Goal: Task Accomplishment & Management: Complete application form

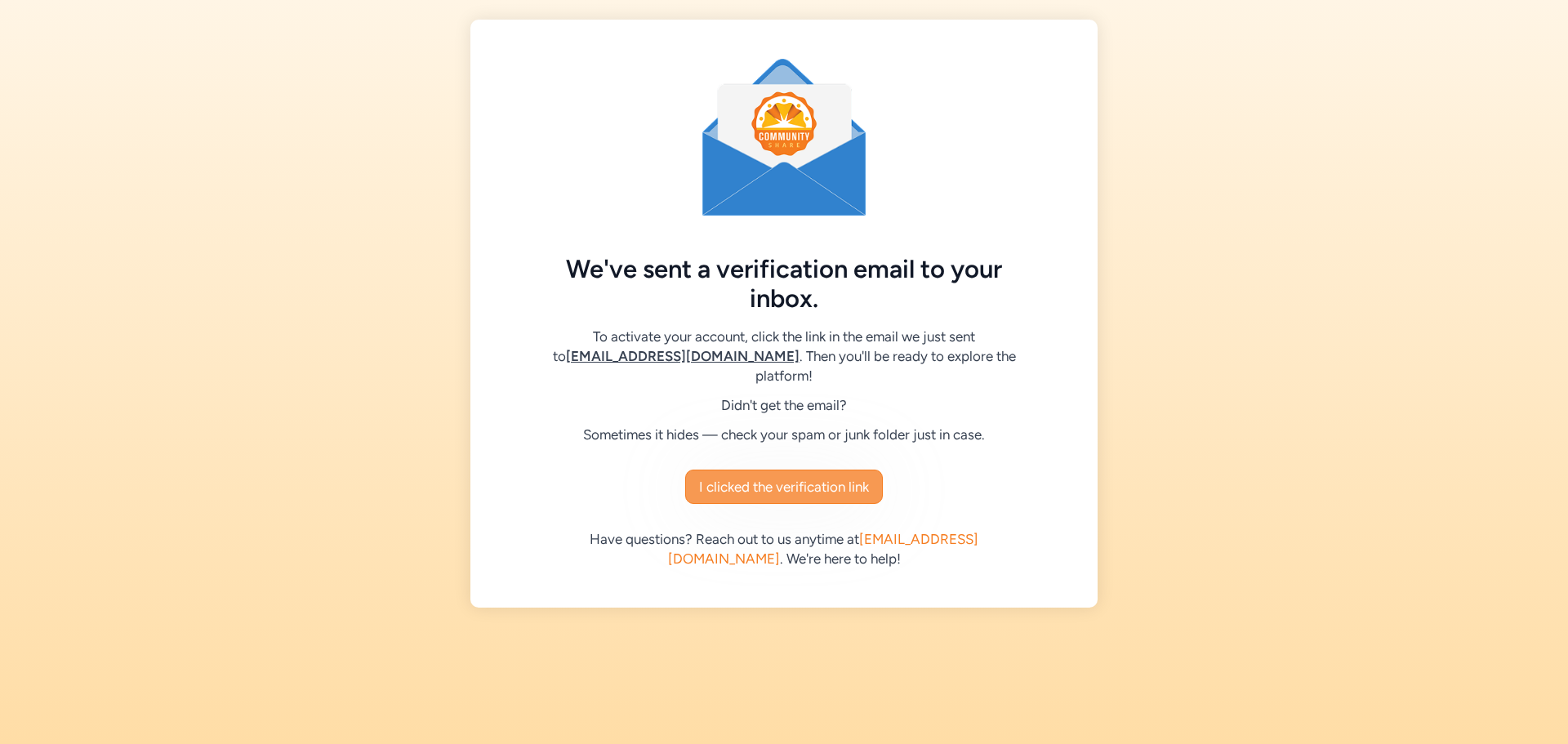
click at [811, 477] on span "I clicked the verification link" at bounding box center [784, 486] width 170 height 20
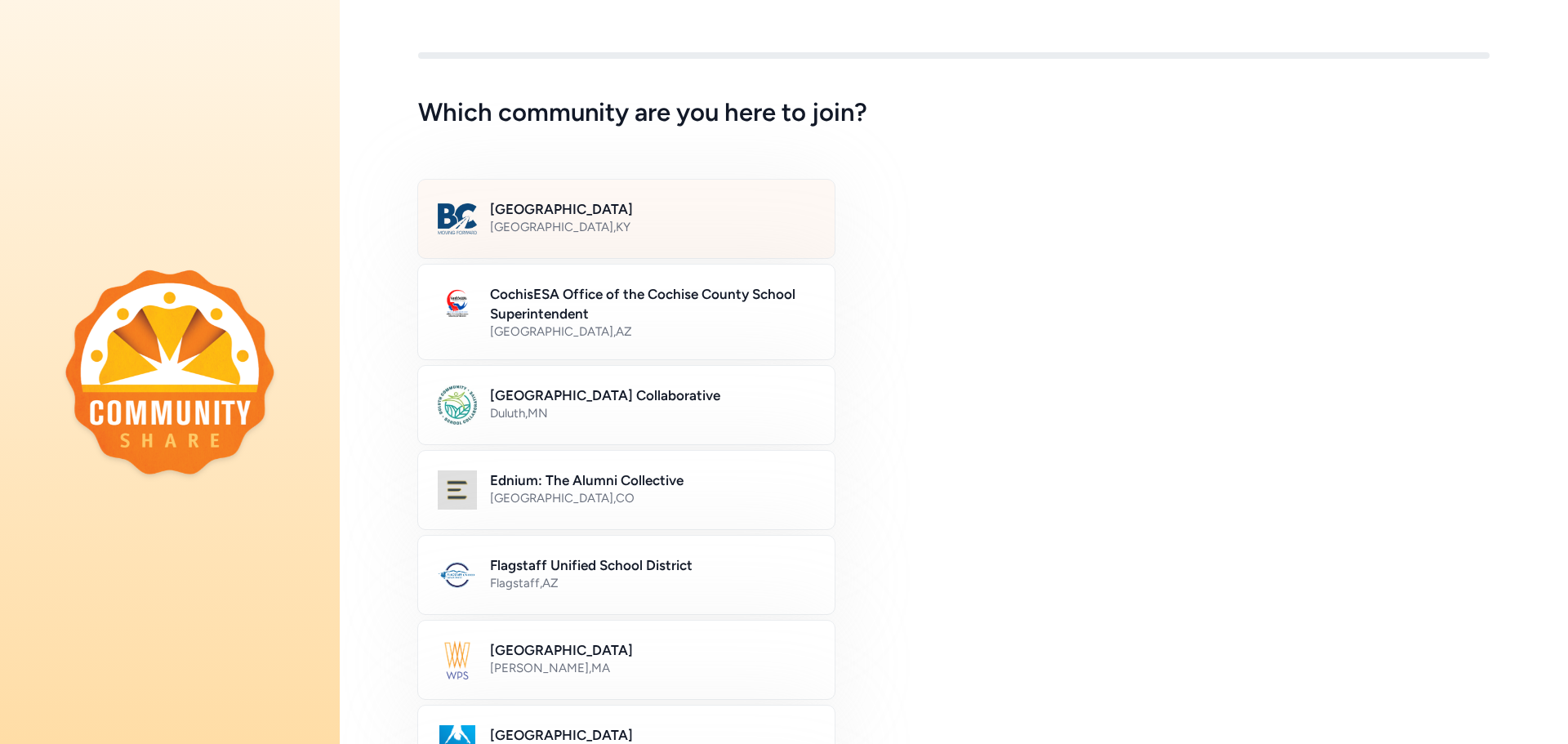
click at [552, 224] on div "Bullitt County , KY" at bounding box center [652, 227] width 325 height 16
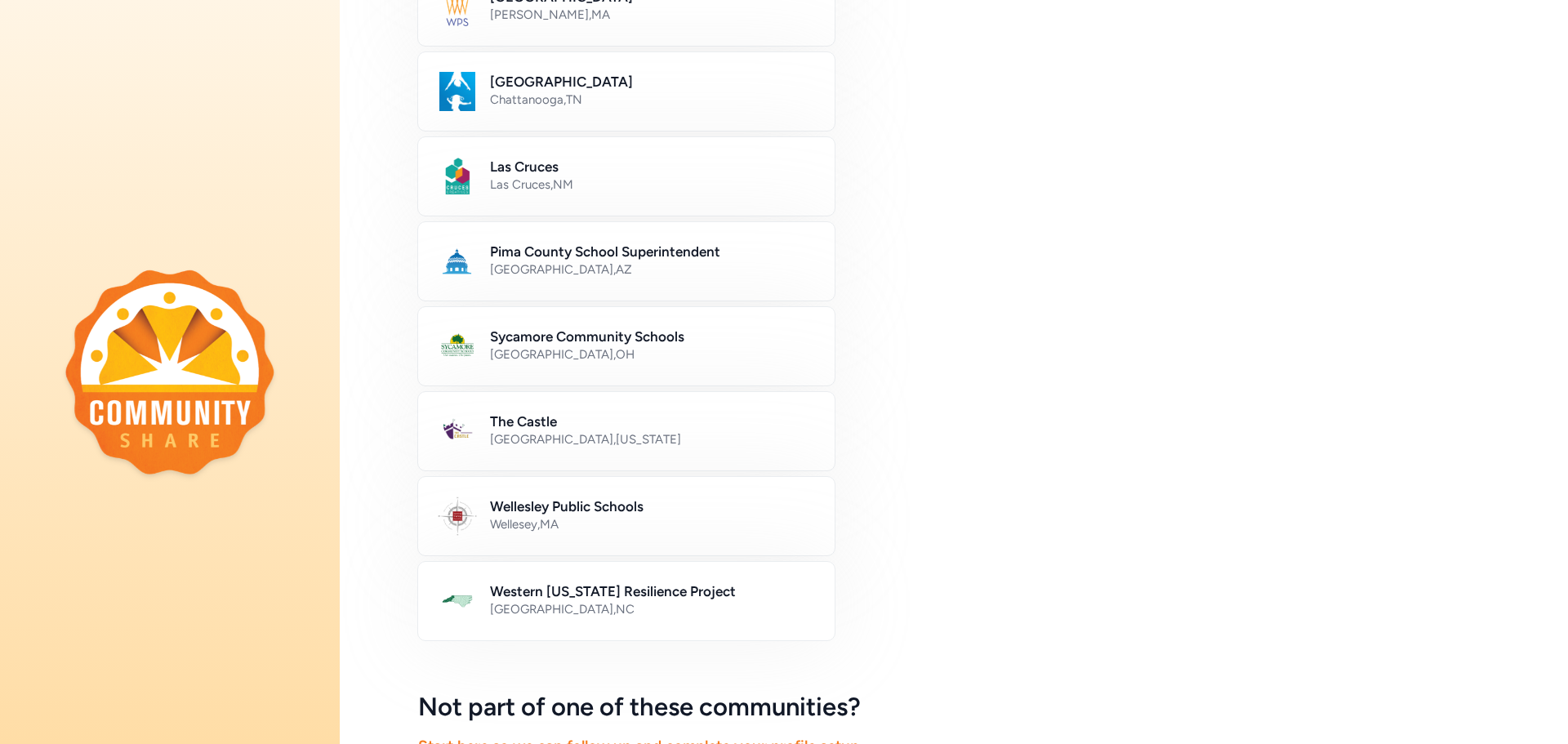
scroll to position [830, 0]
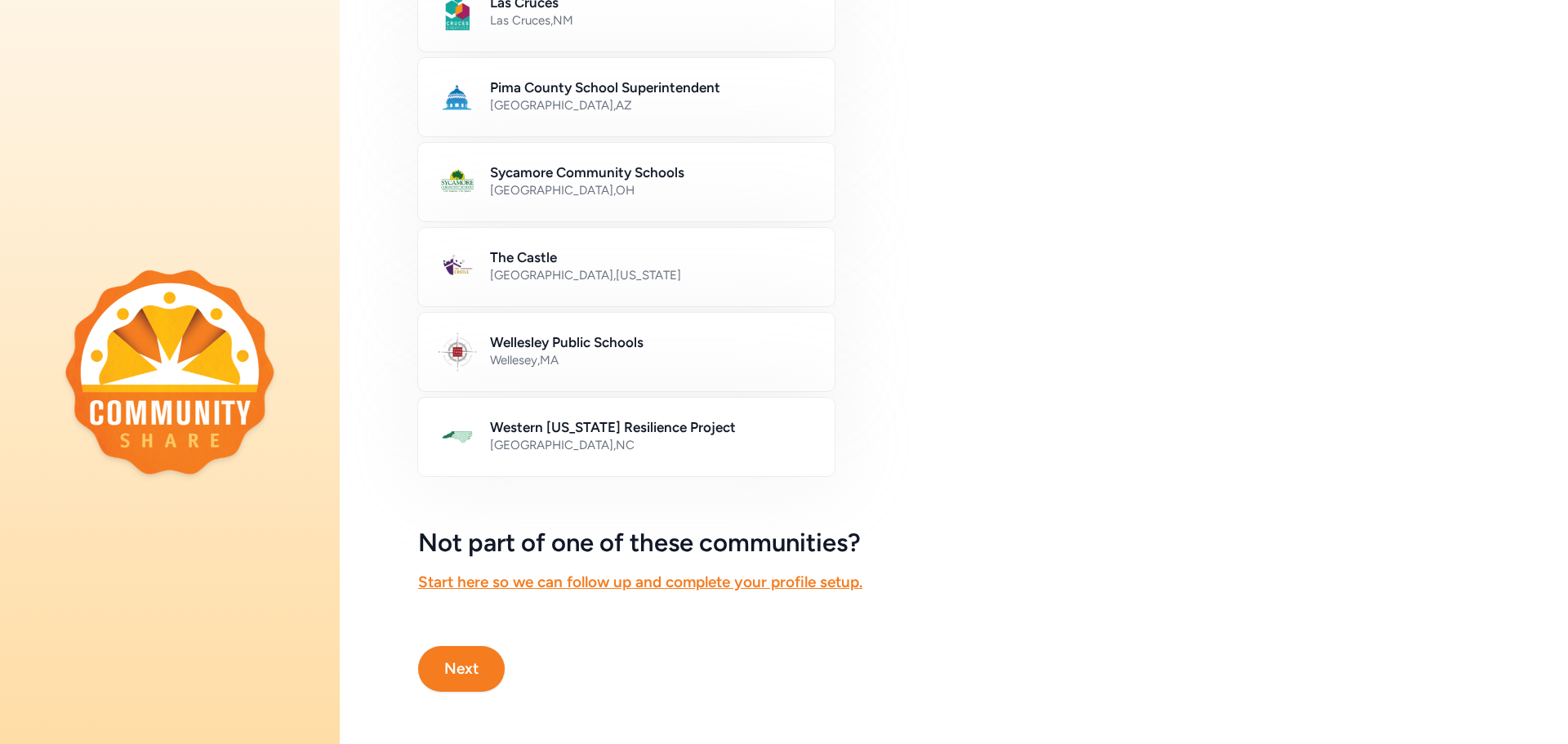
click at [491, 657] on button "Next" at bounding box center [461, 669] width 86 height 46
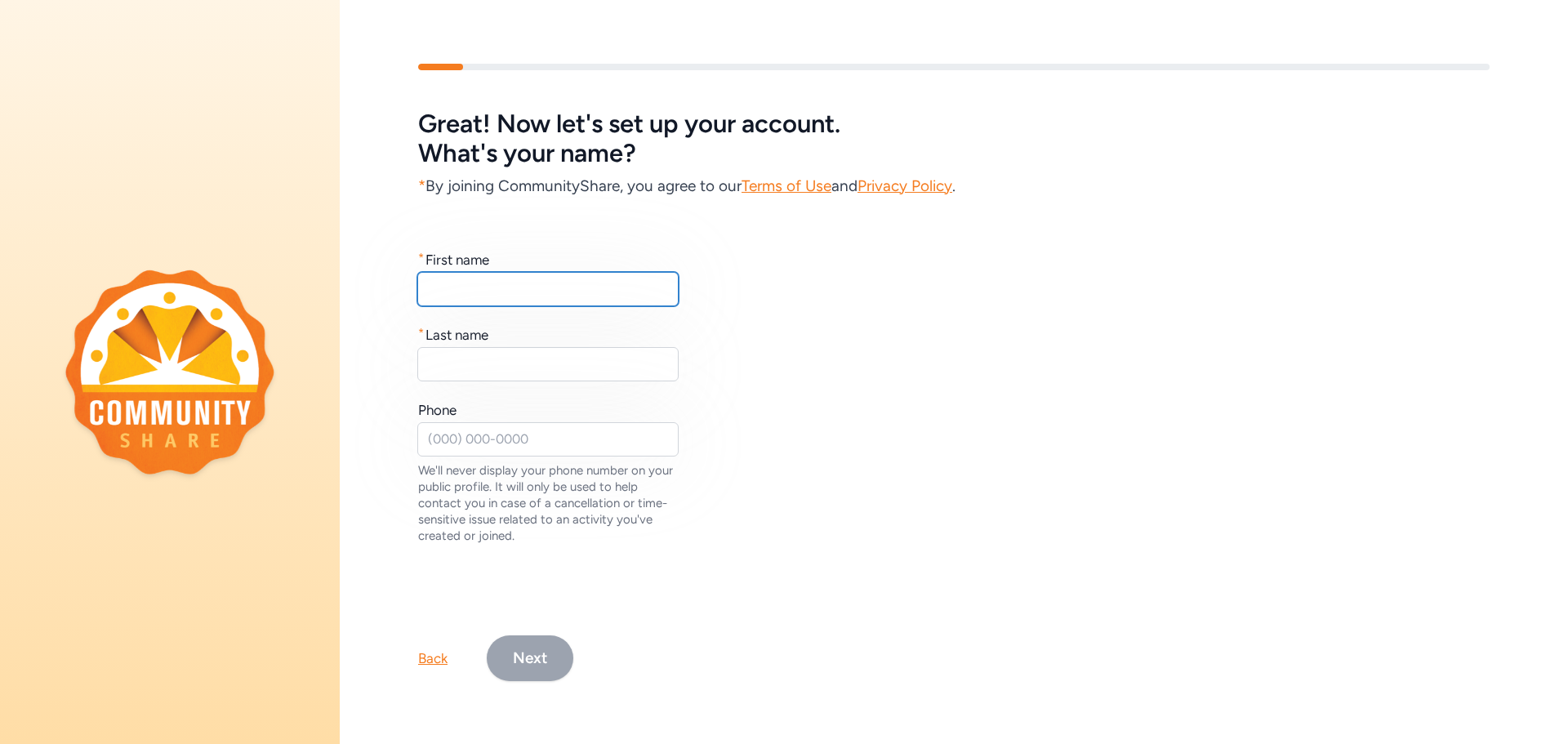
click at [499, 279] on input "text" at bounding box center [548, 289] width 261 height 34
type input "Rebecca"
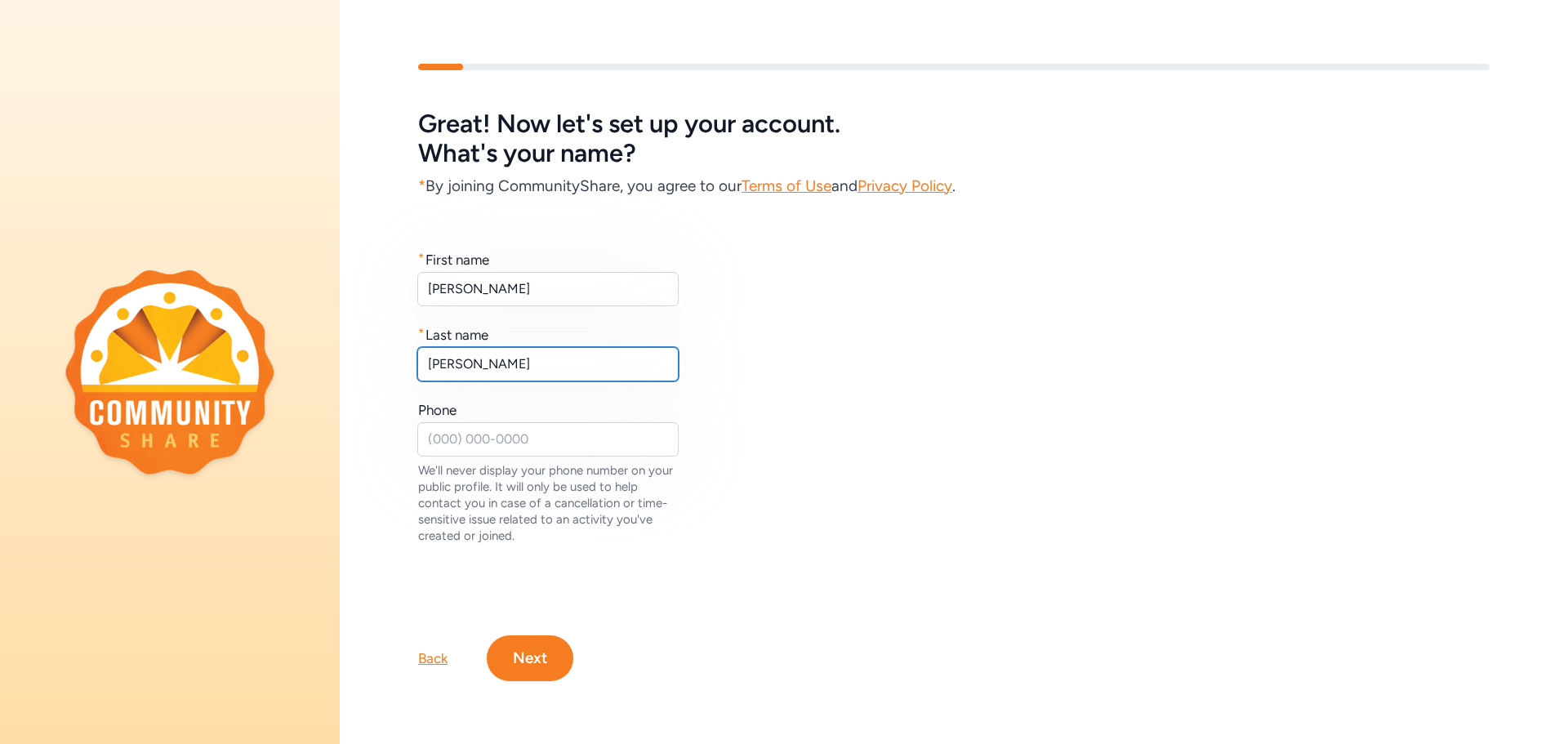
type input "Donohoe"
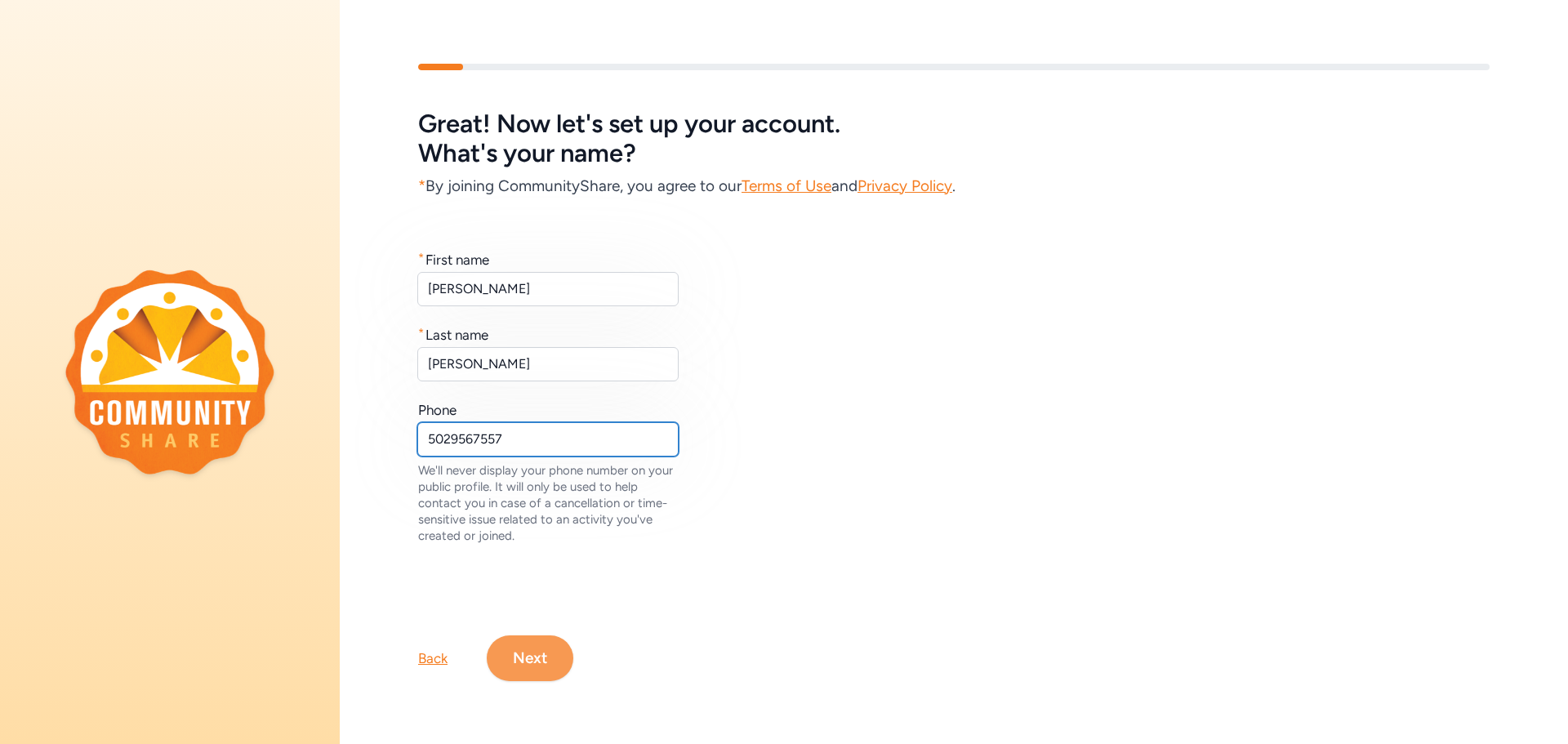
type input "5029567557"
click at [530, 661] on button "Next" at bounding box center [530, 658] width 86 height 46
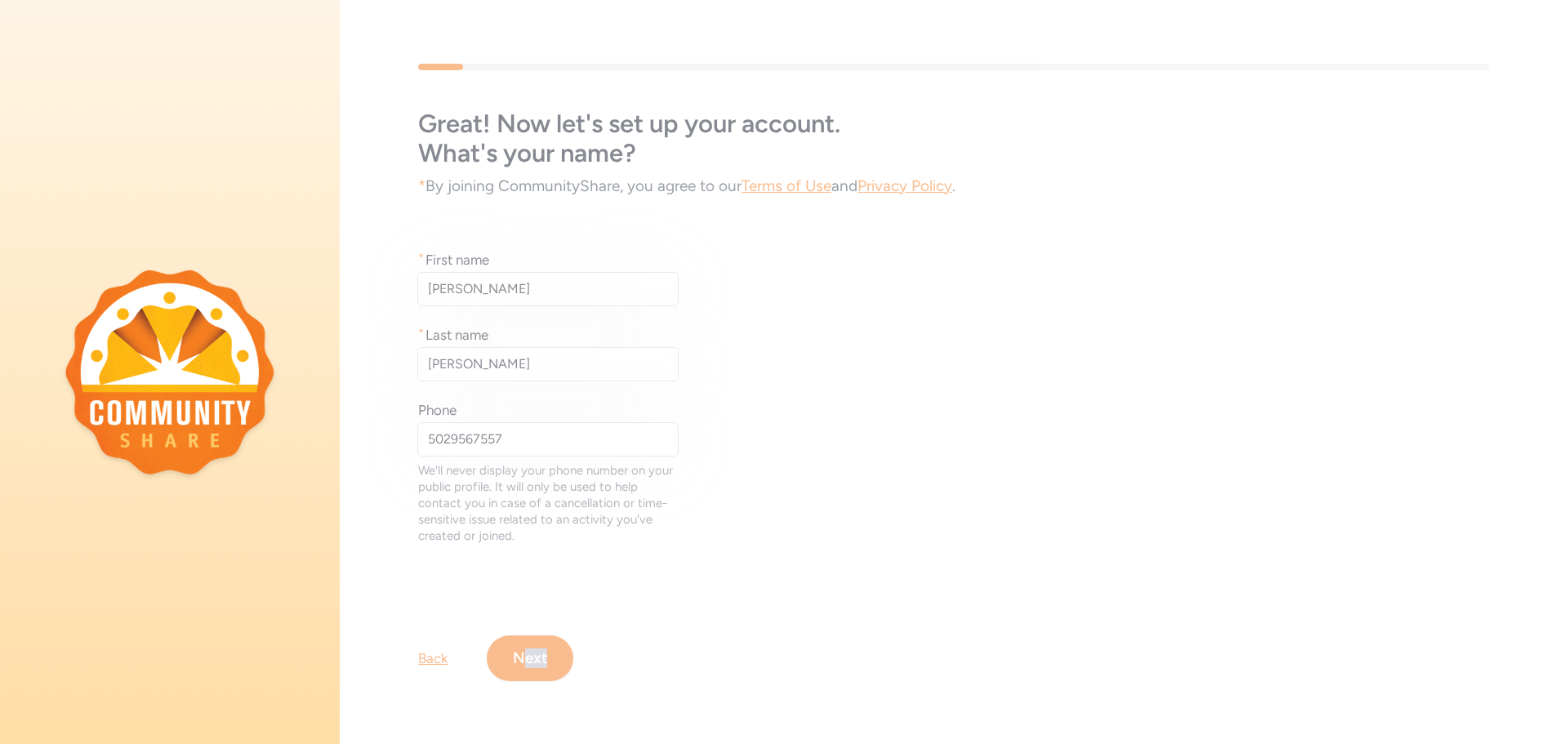
drag, startPoint x: 523, startPoint y: 663, endPoint x: 714, endPoint y: 638, distance: 192.6
click at [667, 655] on div "Great! Now let's set up your account. What's your name? * By joining CommunityS…" at bounding box center [954, 372] width 1228 height 722
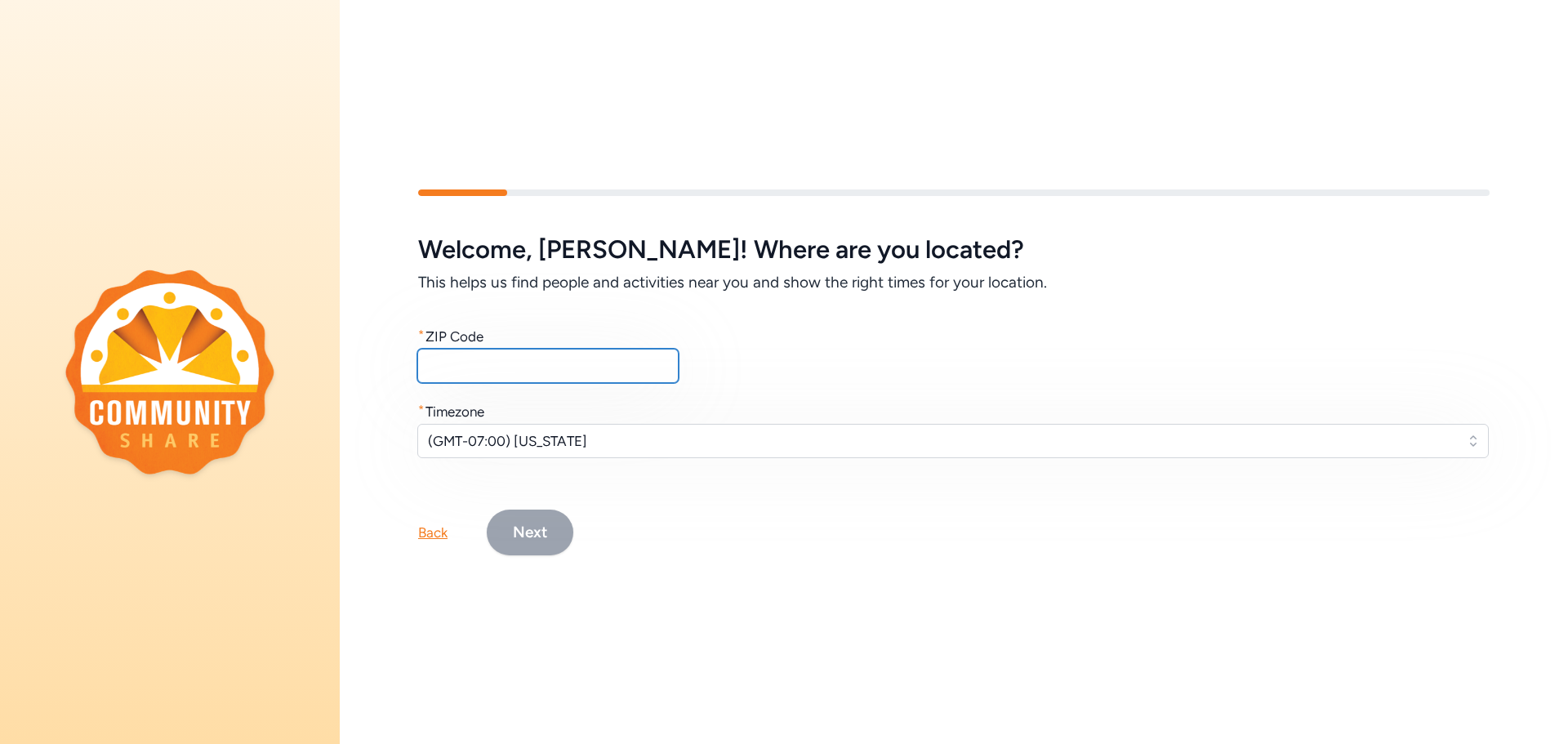
click at [522, 352] on input "text" at bounding box center [548, 366] width 261 height 34
type input "40165"
click at [574, 424] on button "(GMT-07:00) Arizona" at bounding box center [952, 441] width 1071 height 34
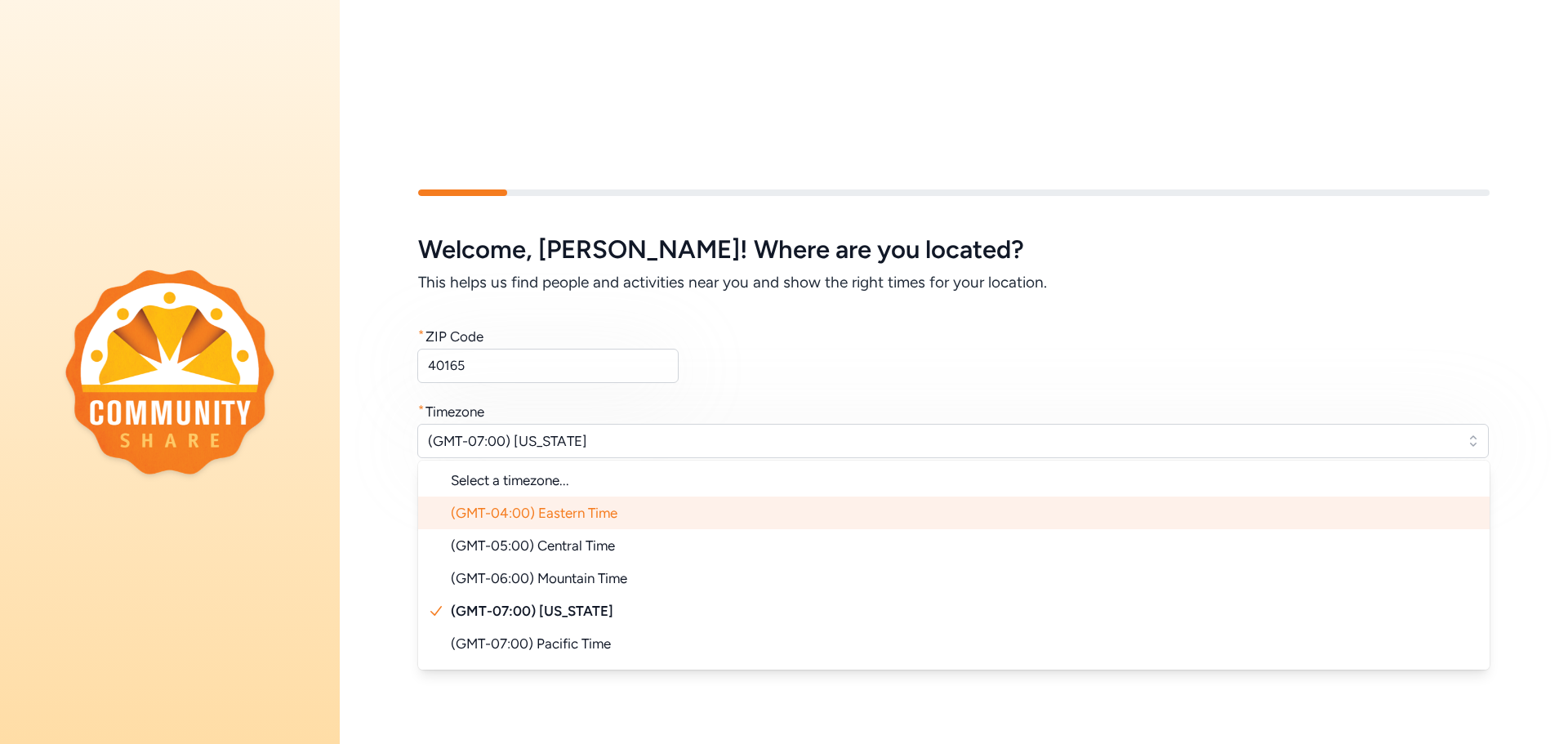
click at [603, 510] on span "(GMT-04:00) Eastern Time" at bounding box center [533, 512] width 166 height 16
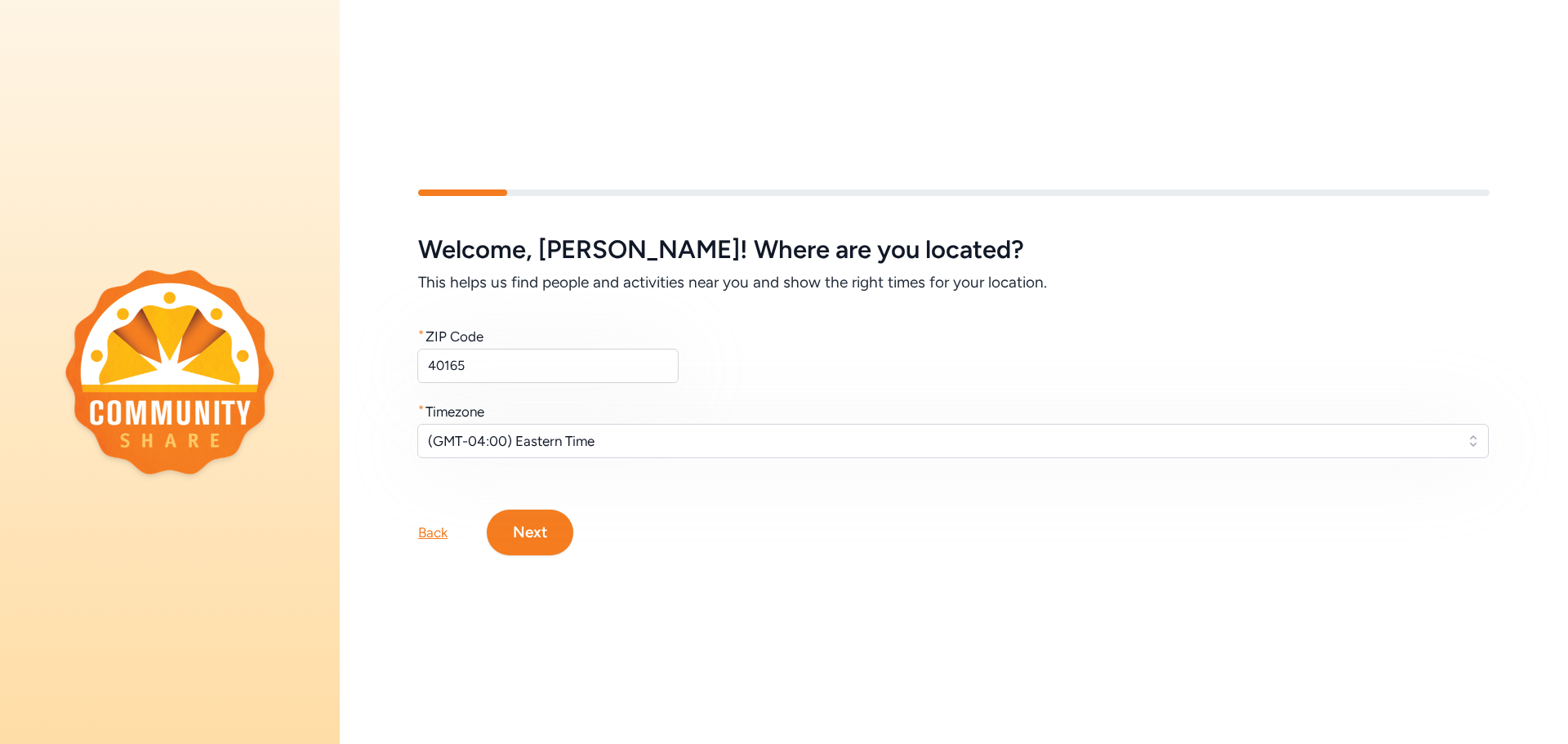
click at [550, 523] on button "Next" at bounding box center [530, 533] width 86 height 46
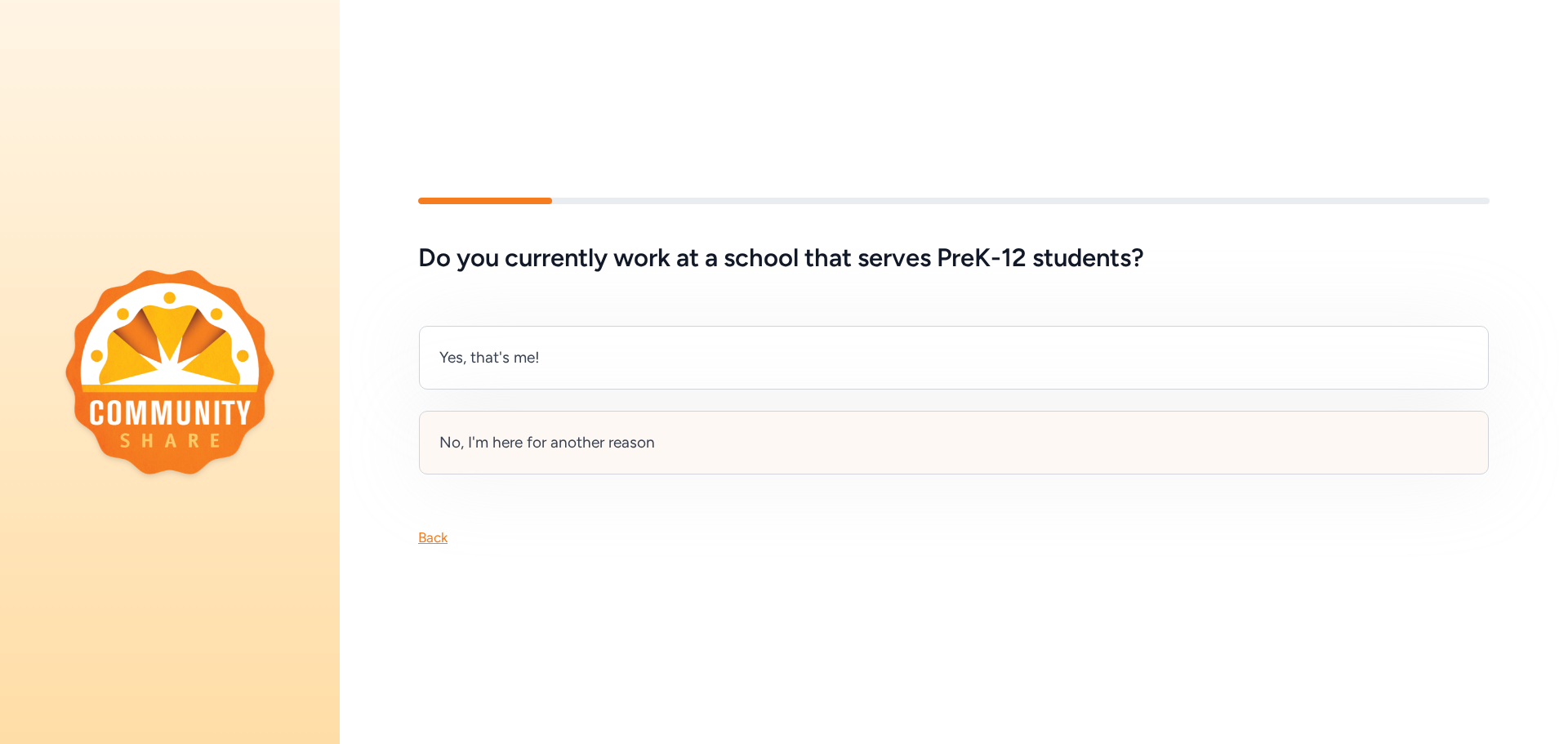
click at [566, 435] on div "No, I'm here for another reason" at bounding box center [547, 442] width 215 height 23
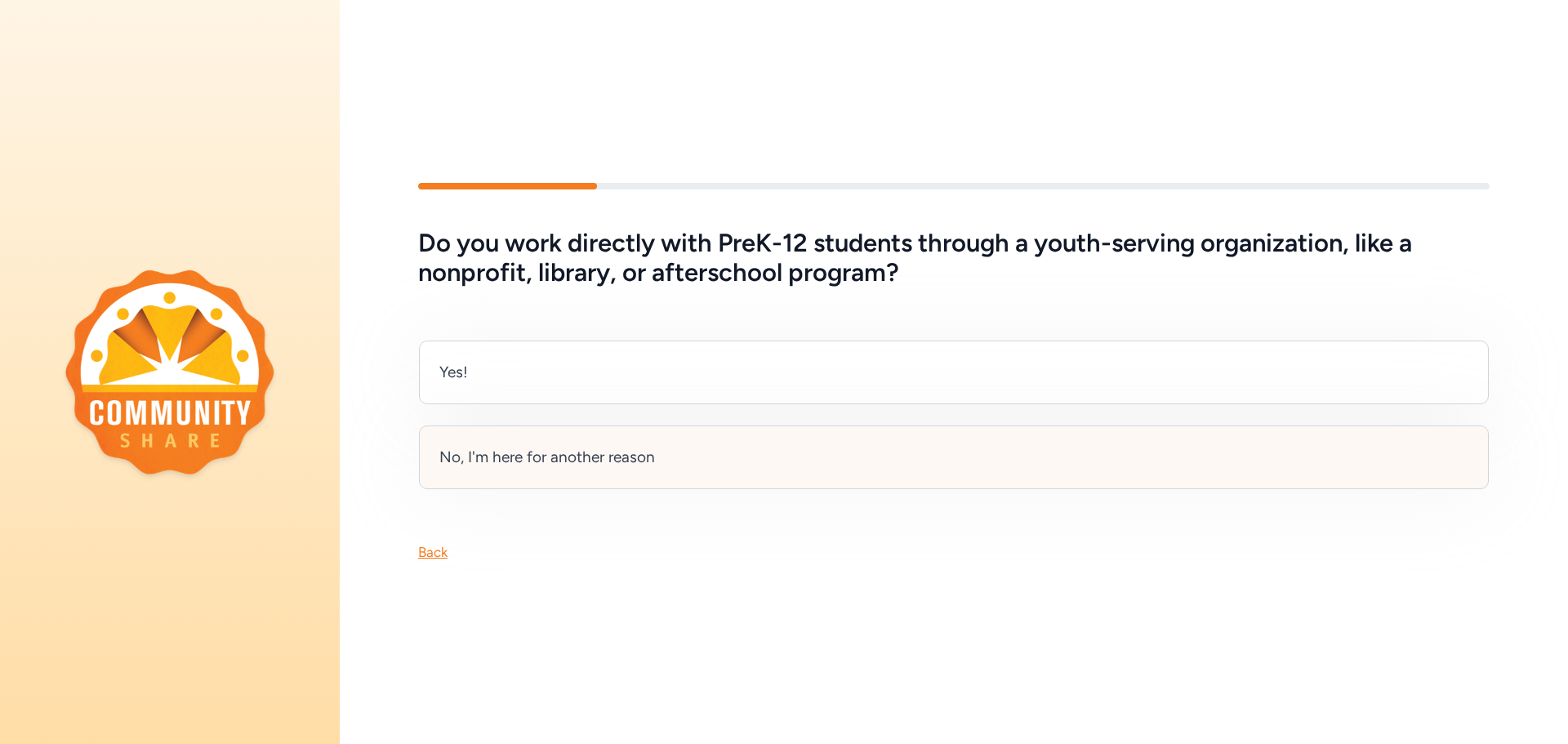
click at [603, 449] on div "No, I'm here for another reason" at bounding box center [547, 457] width 215 height 23
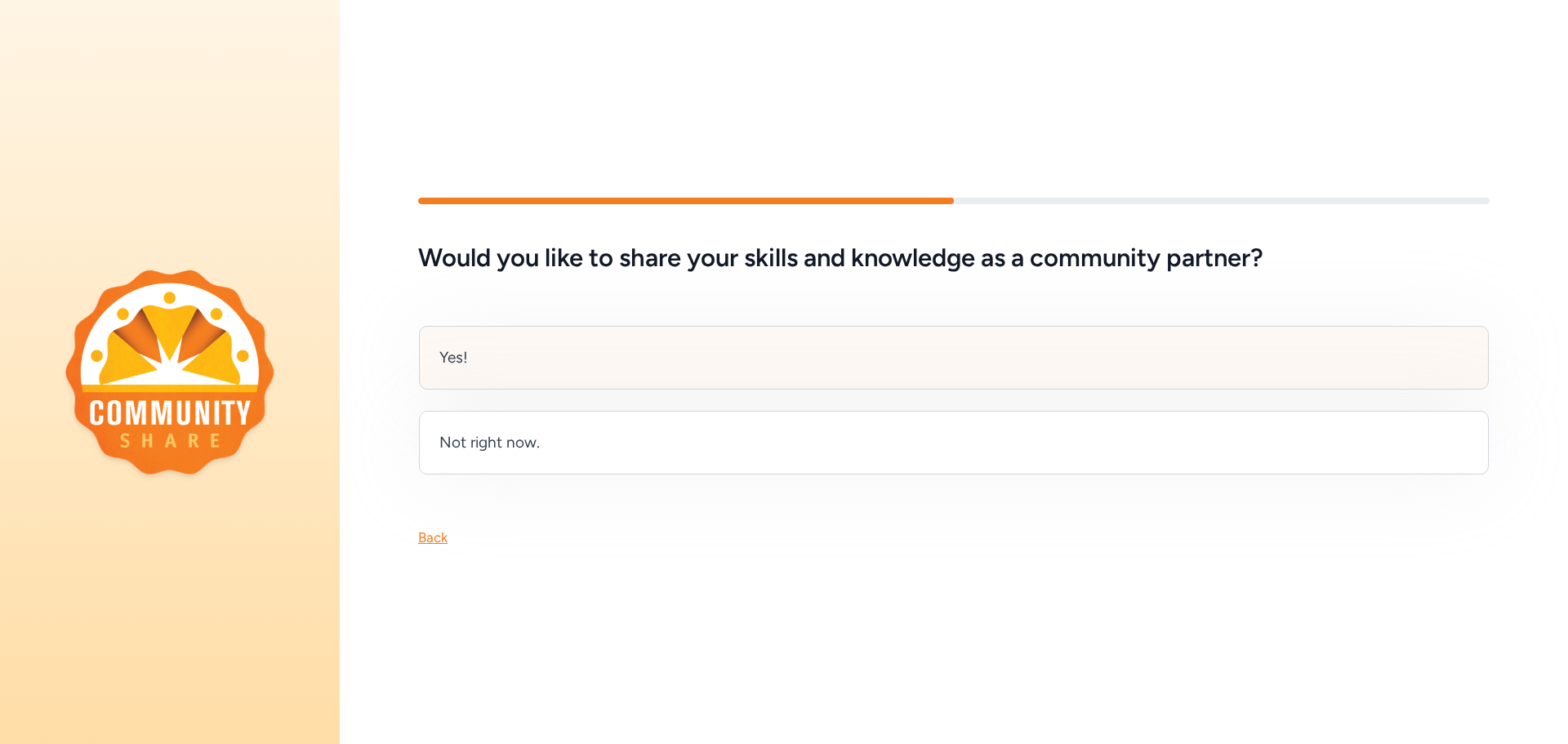
click at [594, 356] on div "Yes!" at bounding box center [953, 357] width 1069 height 64
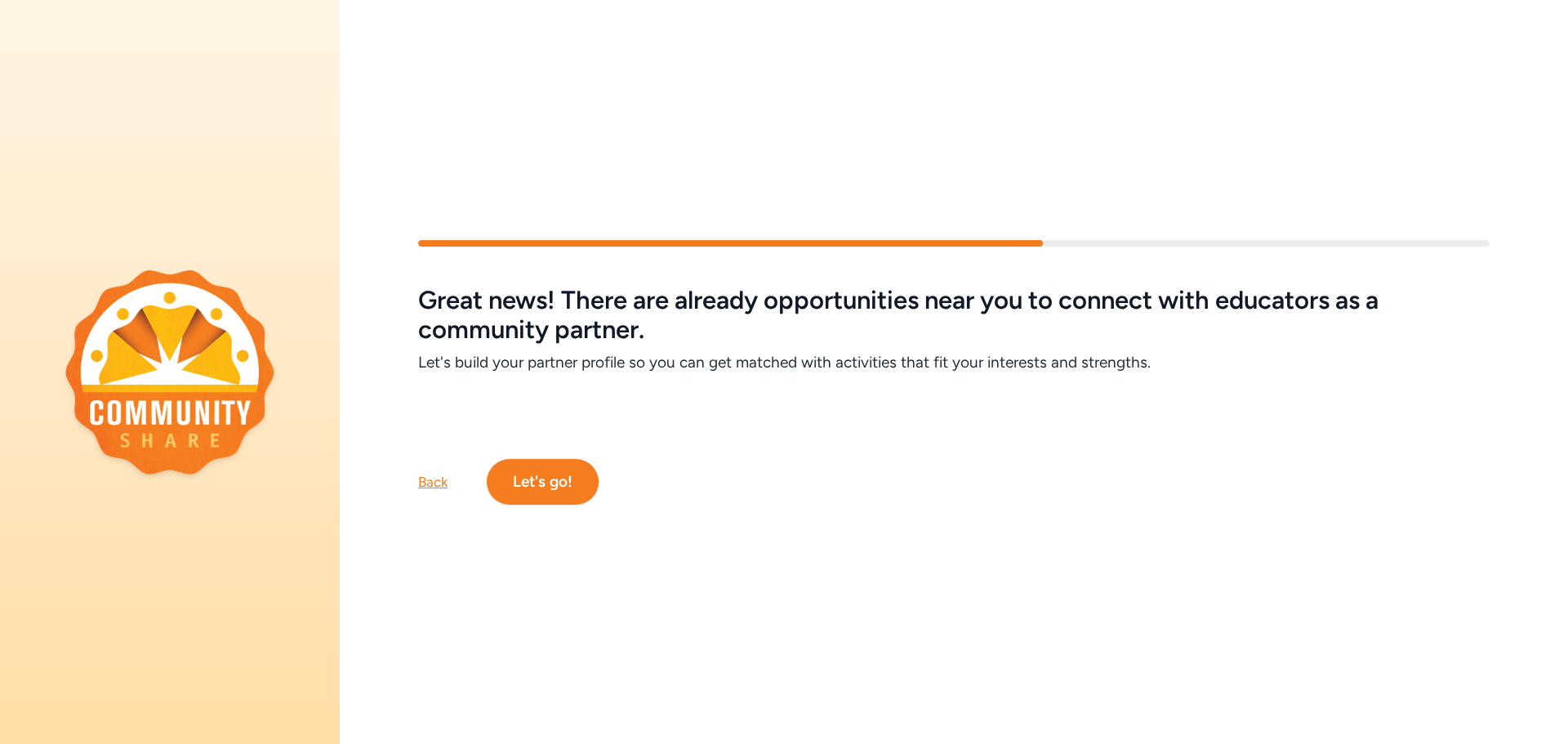
click at [559, 459] on button "Let's go!" at bounding box center [543, 482] width 112 height 46
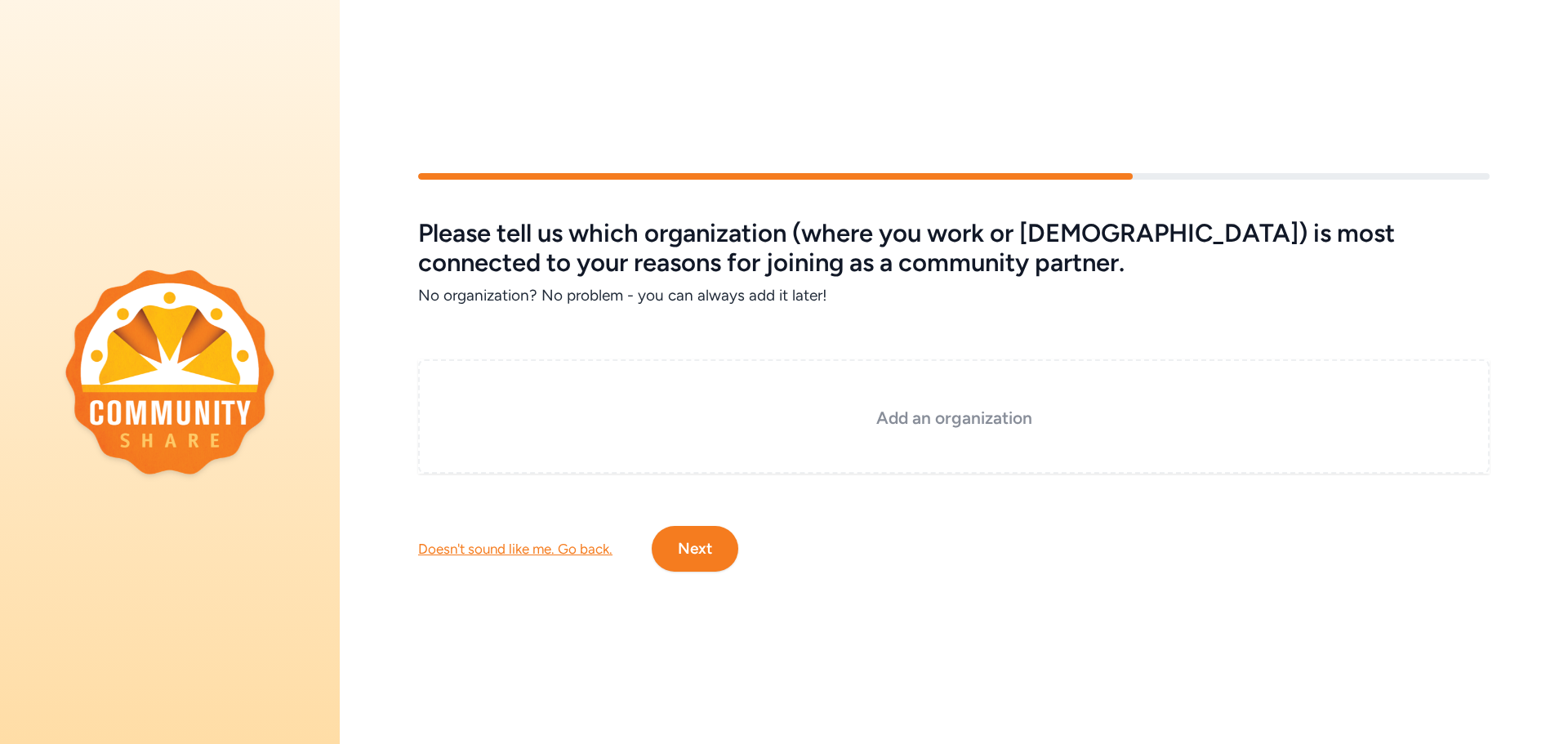
click at [822, 406] on h3 "Add an organization" at bounding box center [953, 417] width 990 height 23
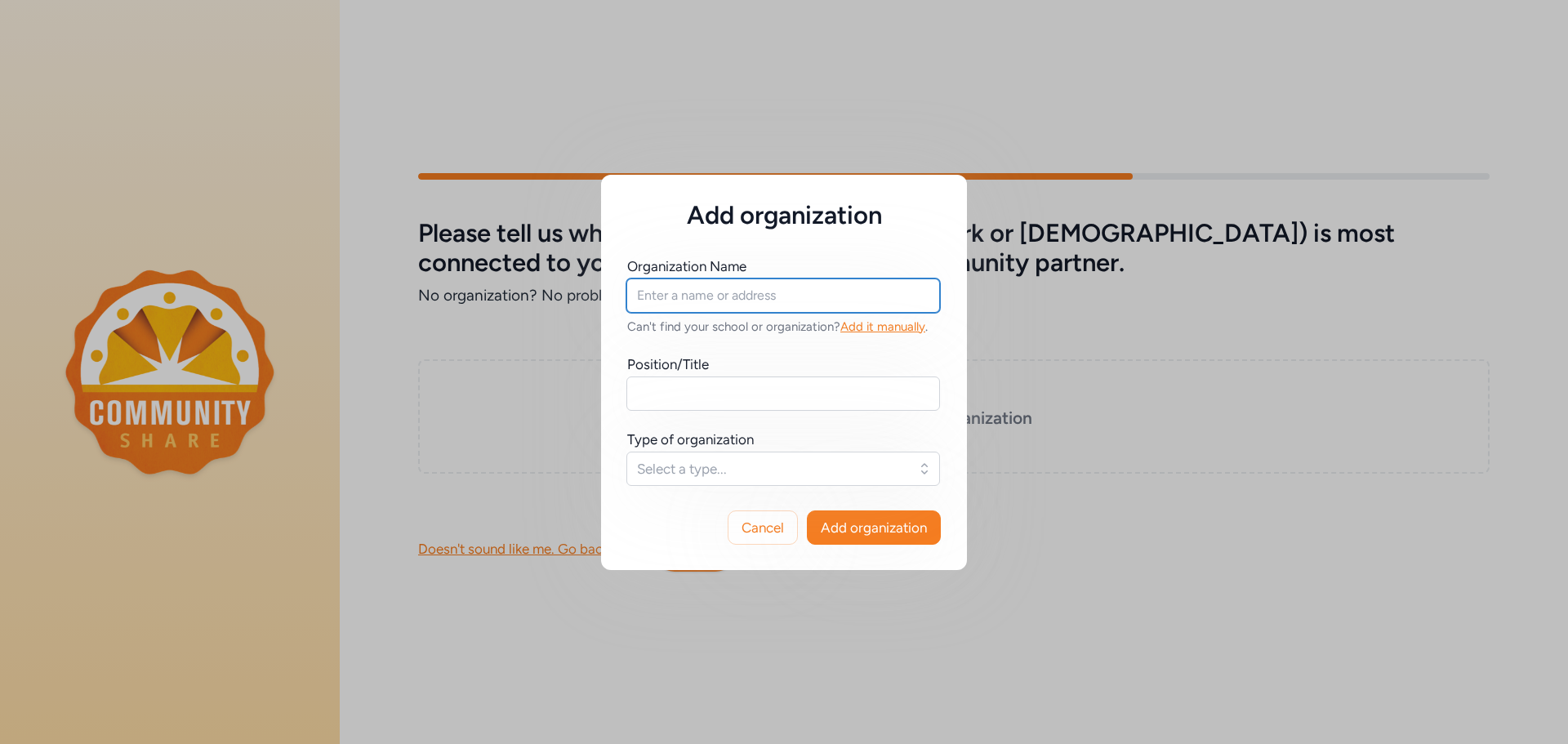
click at [780, 299] on input "text" at bounding box center [783, 295] width 314 height 34
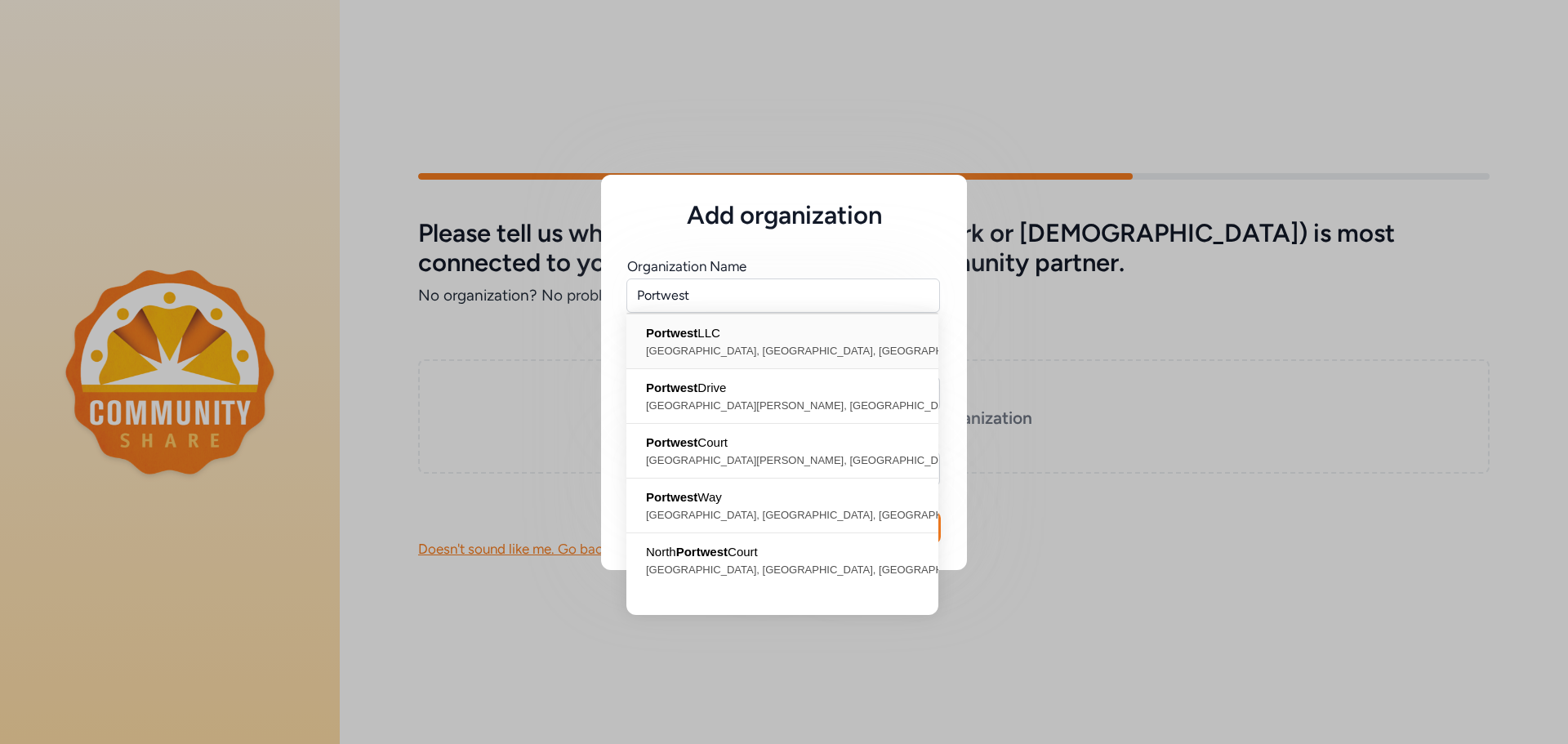
type input "Portwest LLC, Omega Parkway, Shepherdsville, KY, USA"
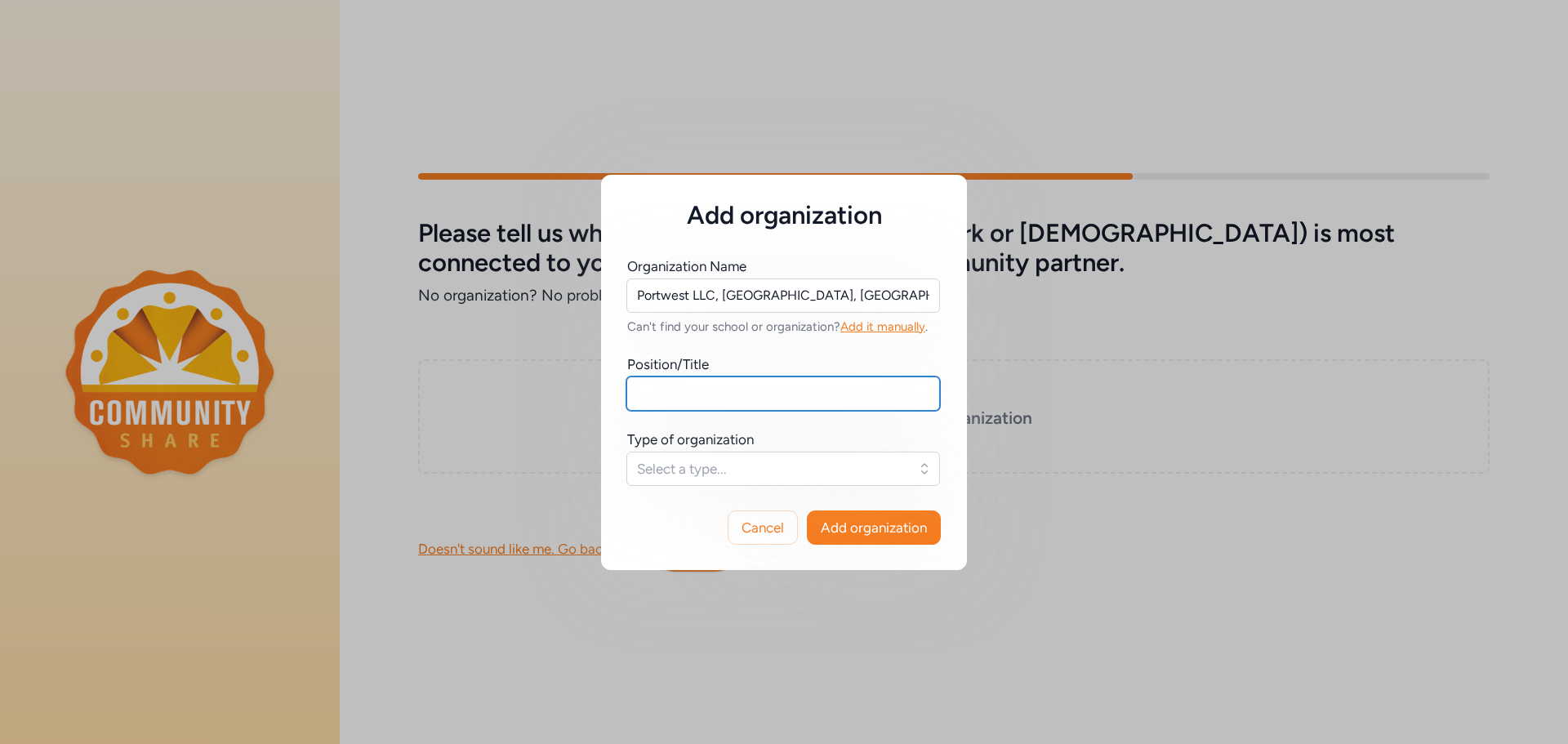
click at [756, 405] on input "text" at bounding box center [783, 394] width 314 height 34
type input "Operations Manager"
click at [739, 471] on span "Select a type..." at bounding box center [772, 468] width 270 height 20
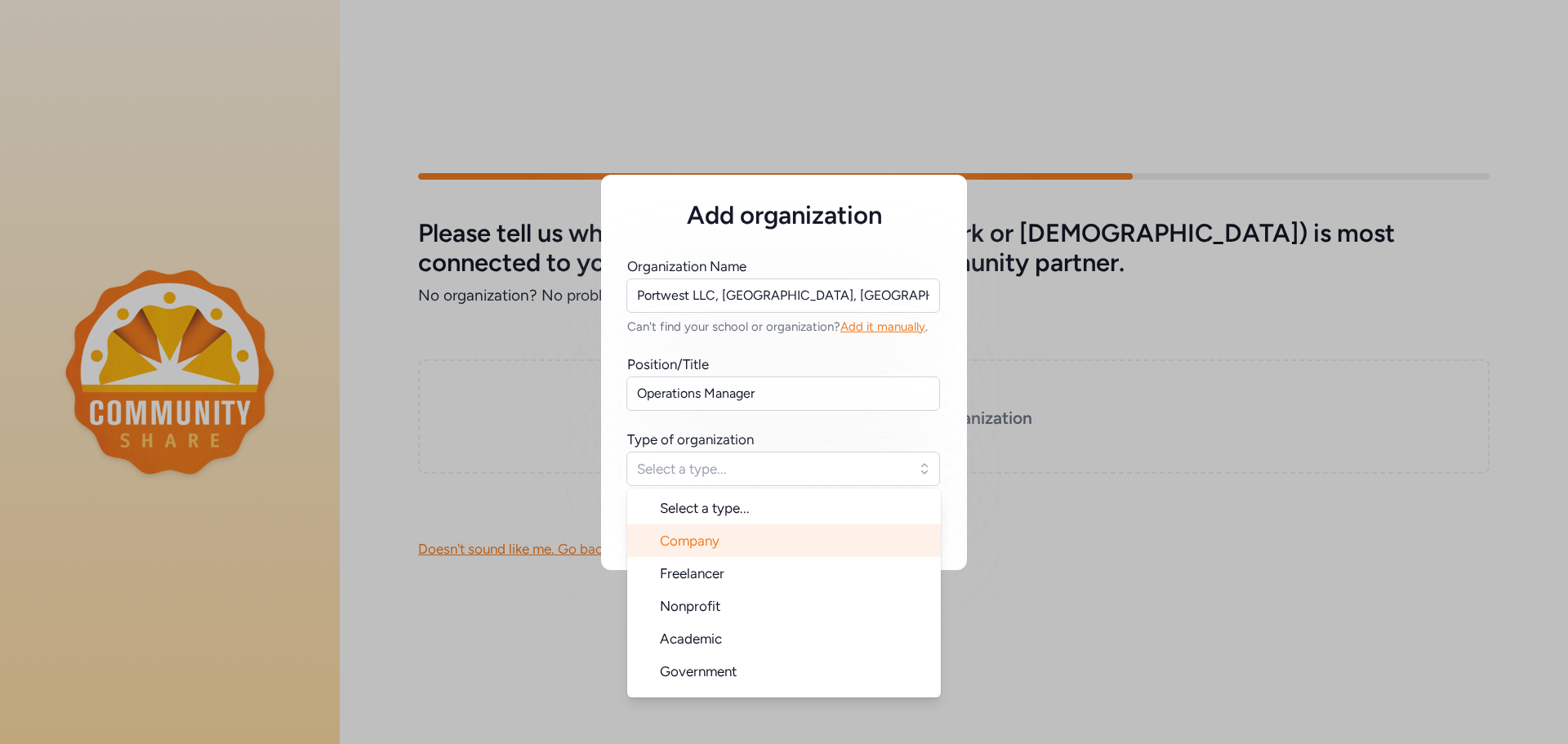
click at [738, 535] on li "Company" at bounding box center [784, 540] width 314 height 33
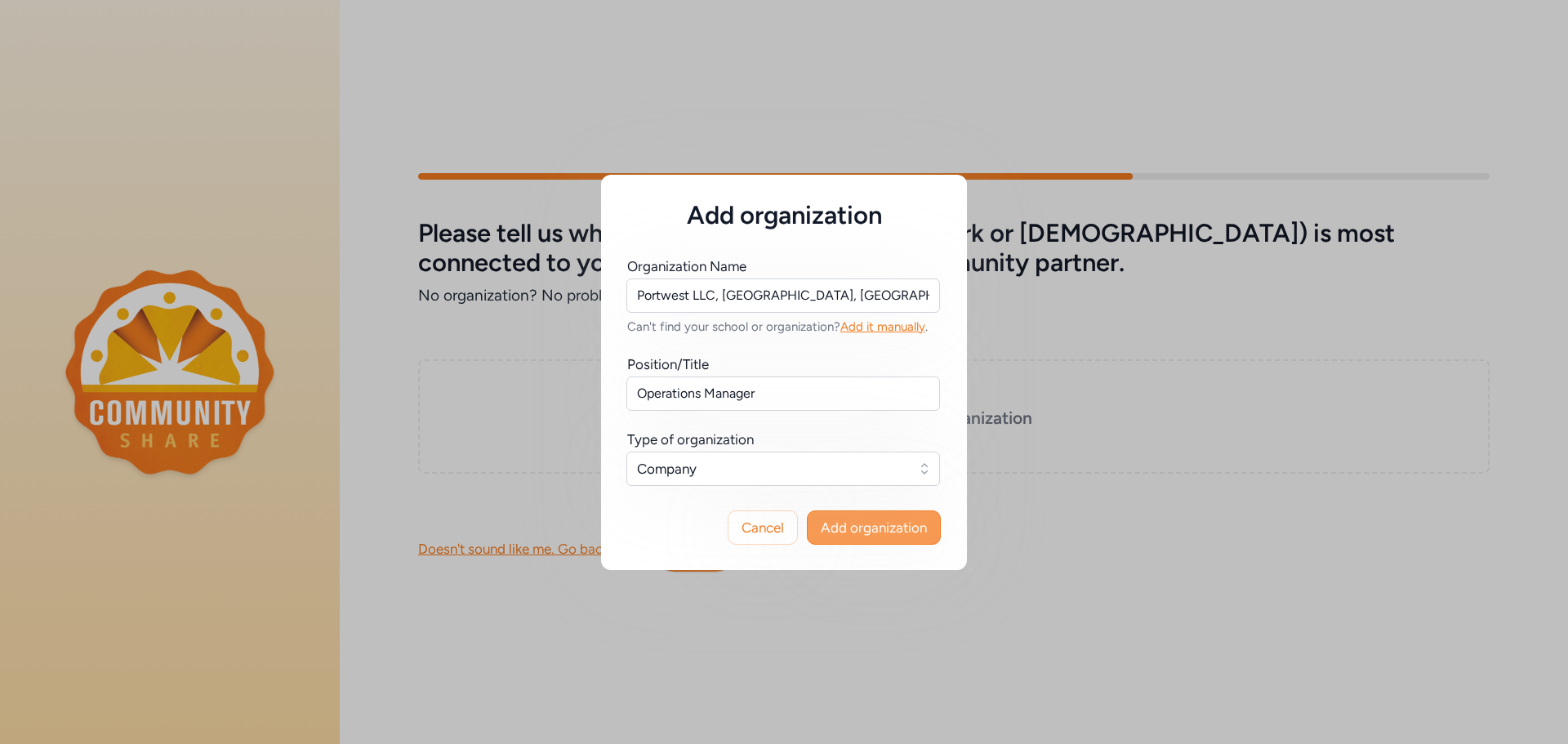
click at [837, 529] on span "Add organization" at bounding box center [873, 527] width 106 height 20
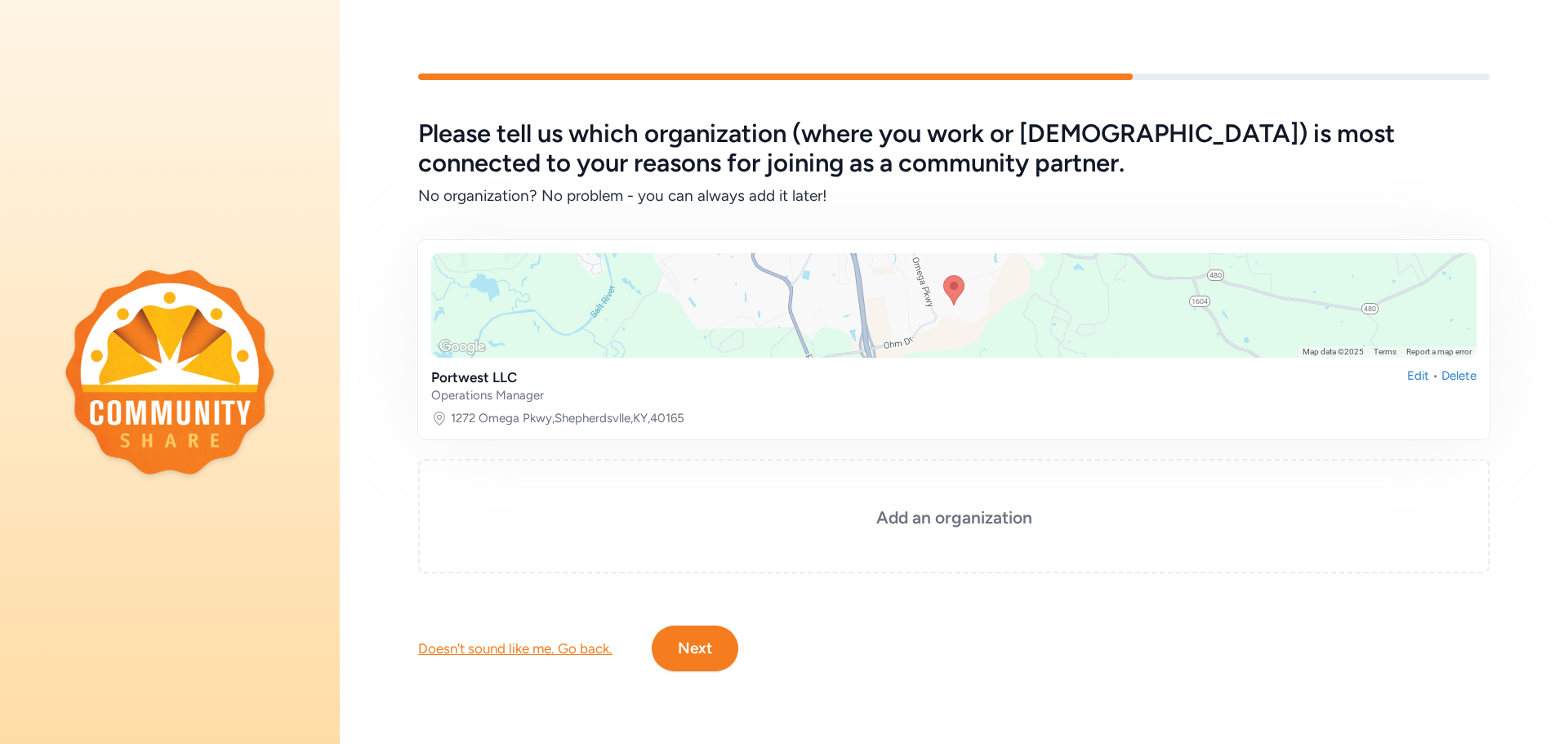
click at [705, 640] on button "Next" at bounding box center [695, 648] width 86 height 46
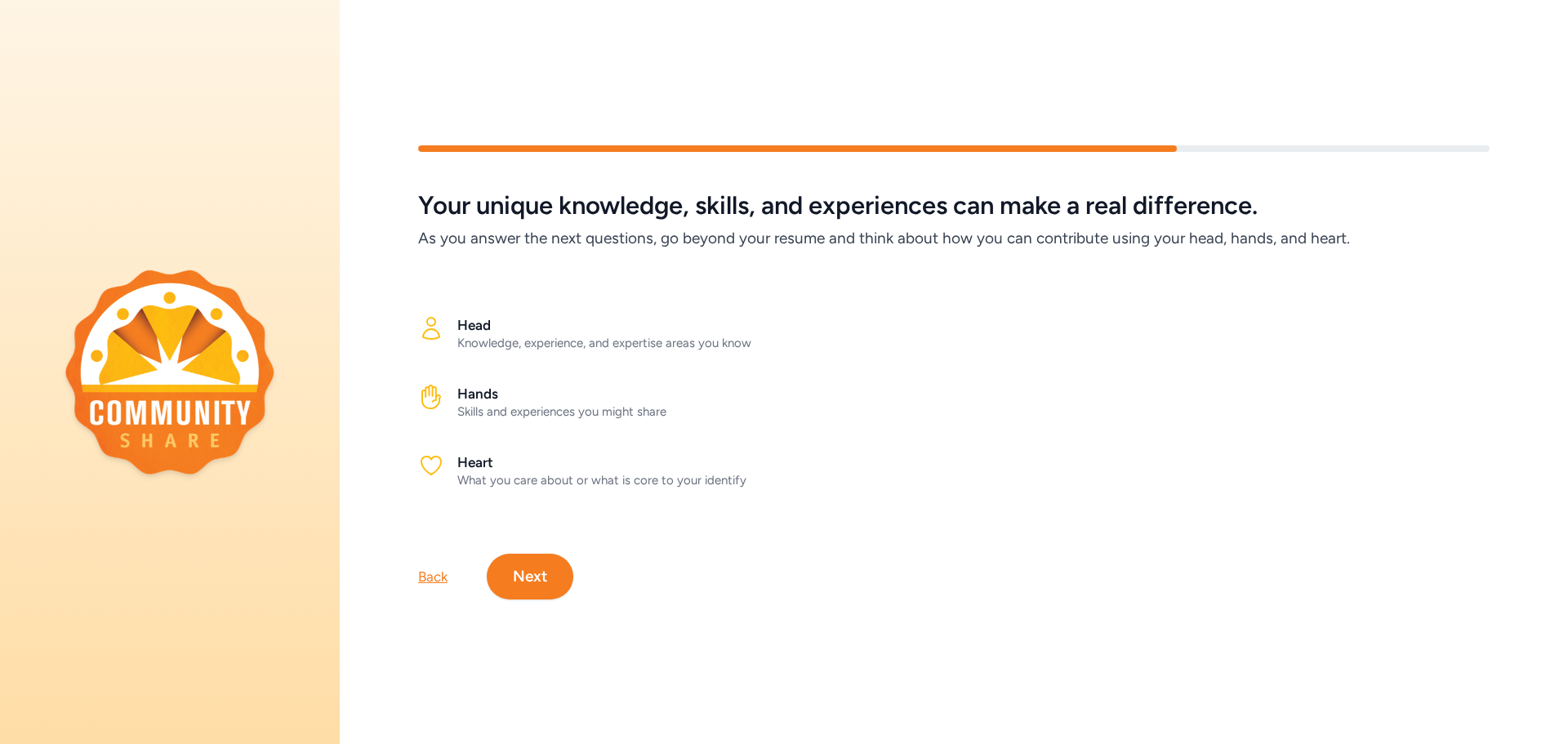
click at [541, 556] on button "Next" at bounding box center [530, 577] width 86 height 46
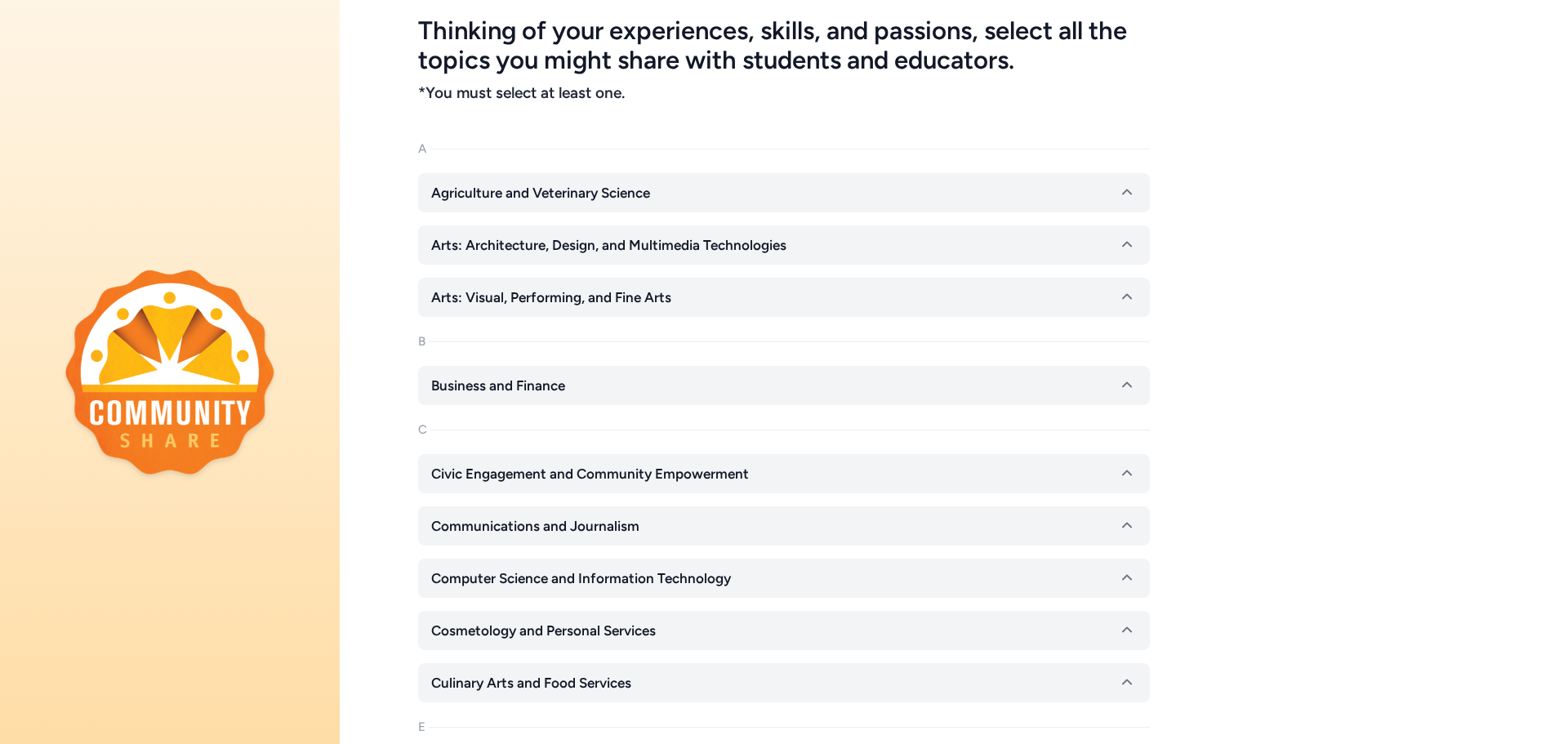
scroll to position [164, 0]
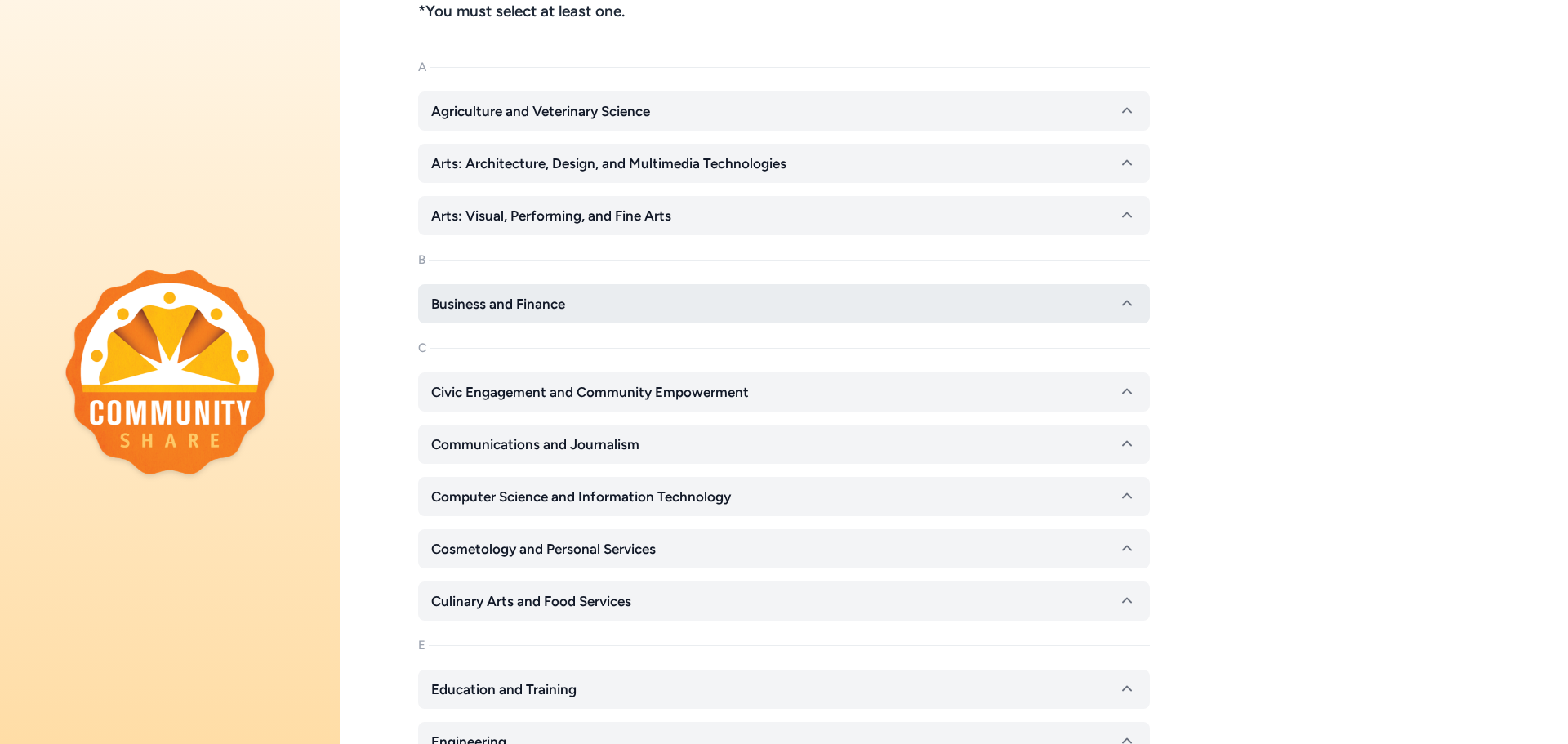
click at [545, 299] on span "Business and Finance" at bounding box center [498, 304] width 134 height 20
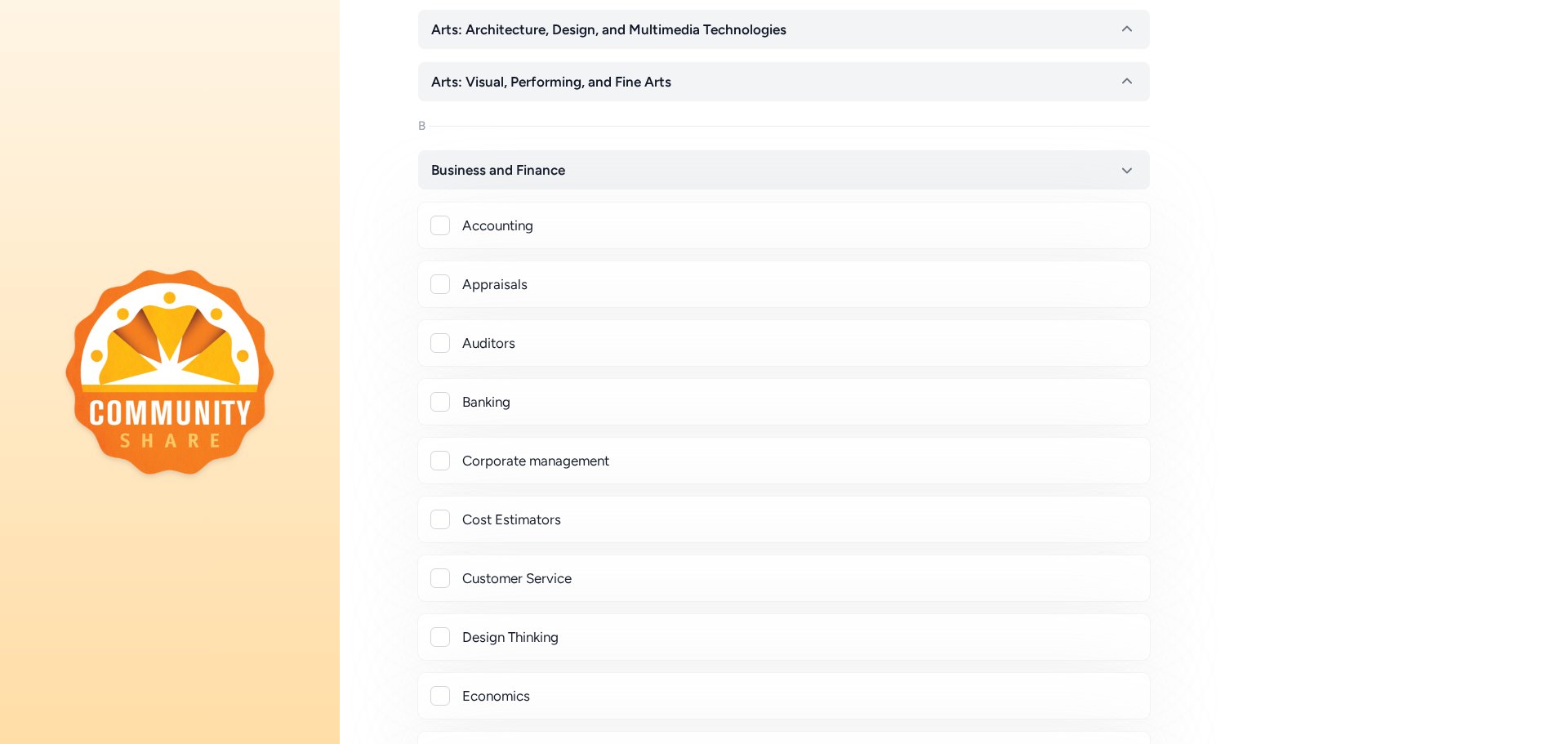
scroll to position [327, 0]
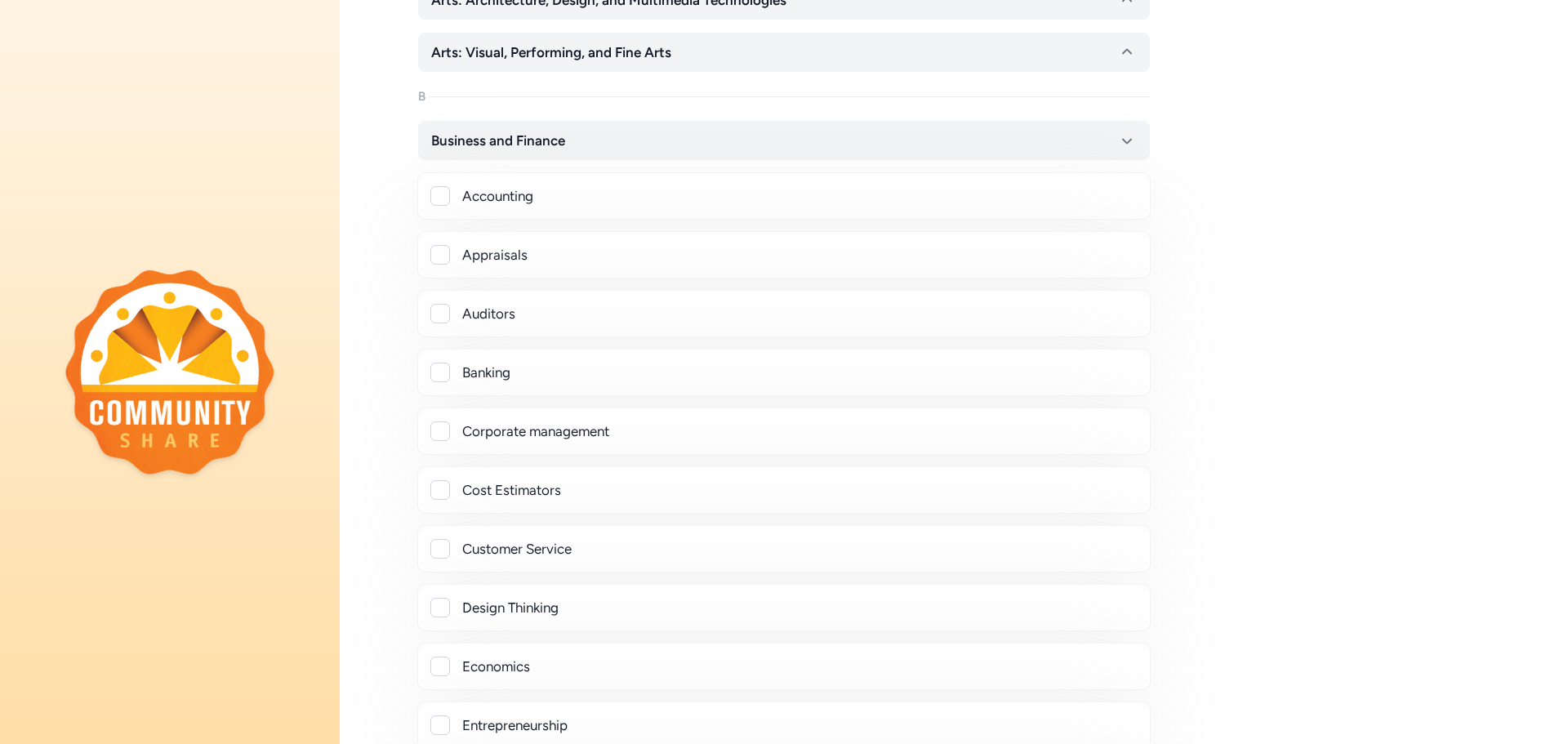
click at [566, 430] on div "Corporate management" at bounding box center [799, 431] width 674 height 20
checkbox input "true"
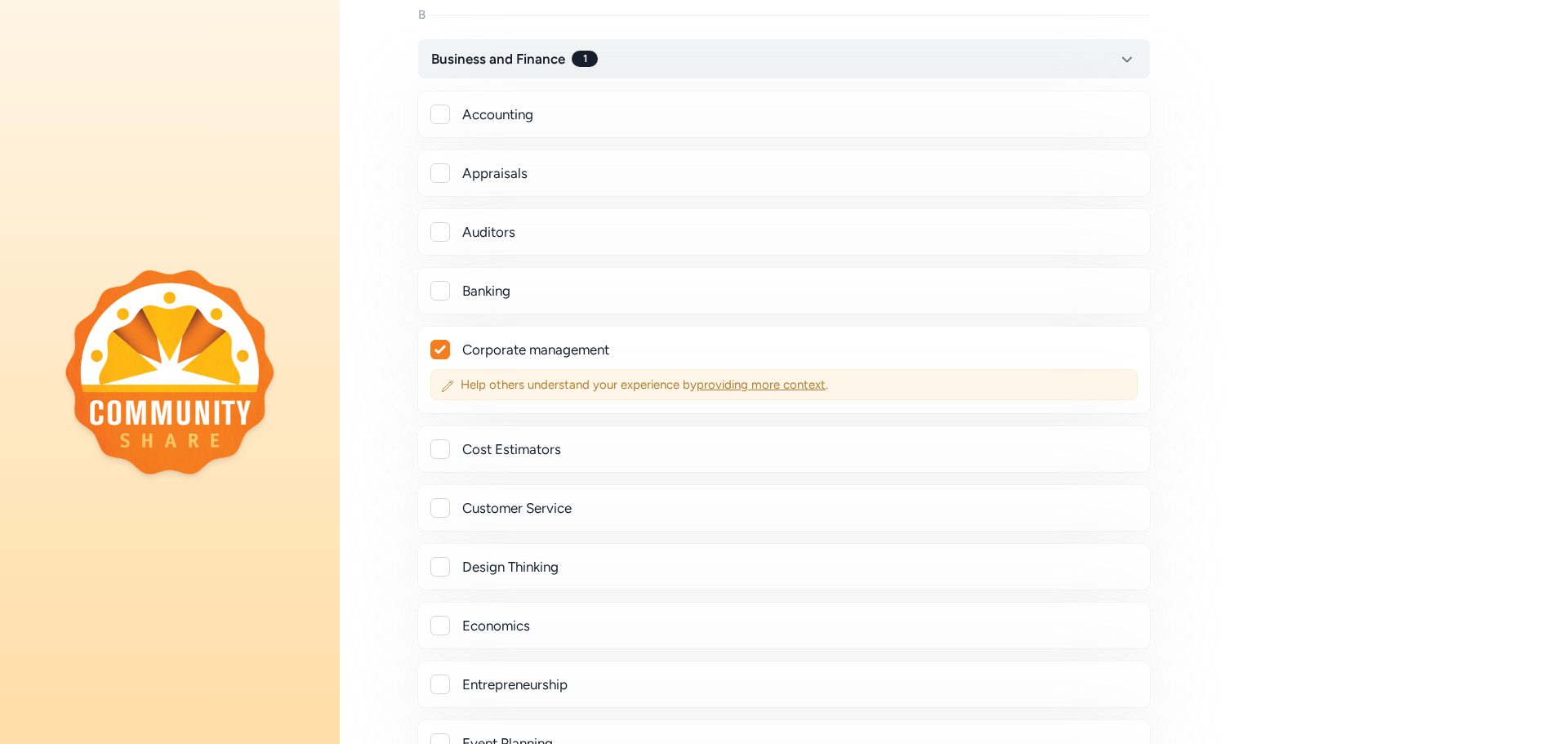
scroll to position [490, 0]
